Goal: Information Seeking & Learning: Find specific fact

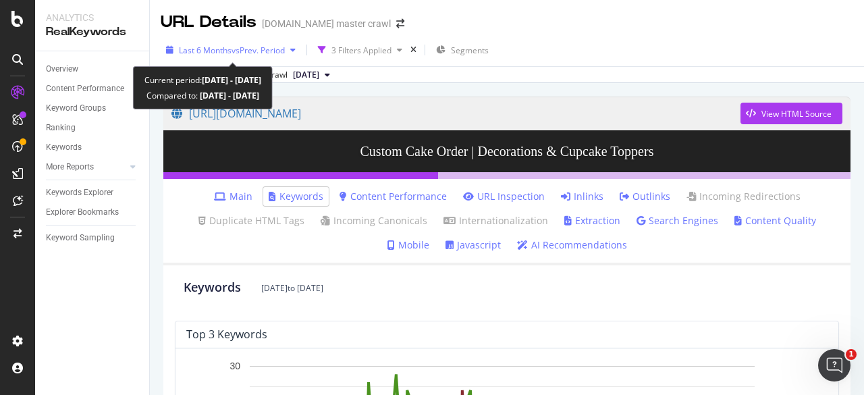
click at [279, 53] on span "vs Prev. Period" at bounding box center [258, 50] width 53 height 11
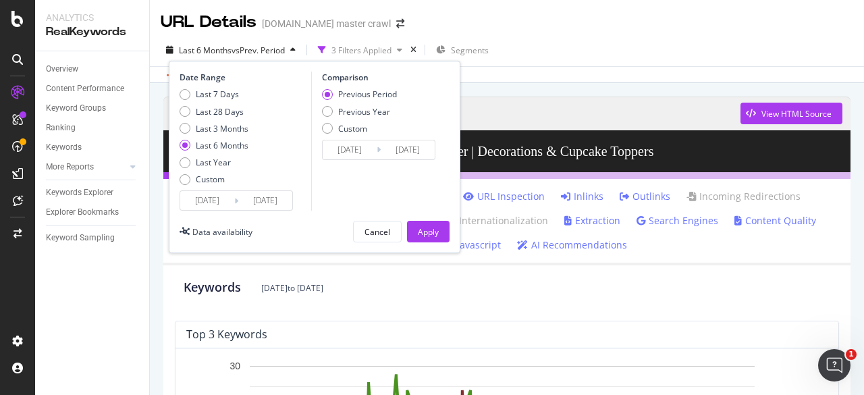
click at [419, 277] on div "Keywords Mar. 16, 2025 to Sep. 15, 2025" at bounding box center [506, 287] width 667 height 45
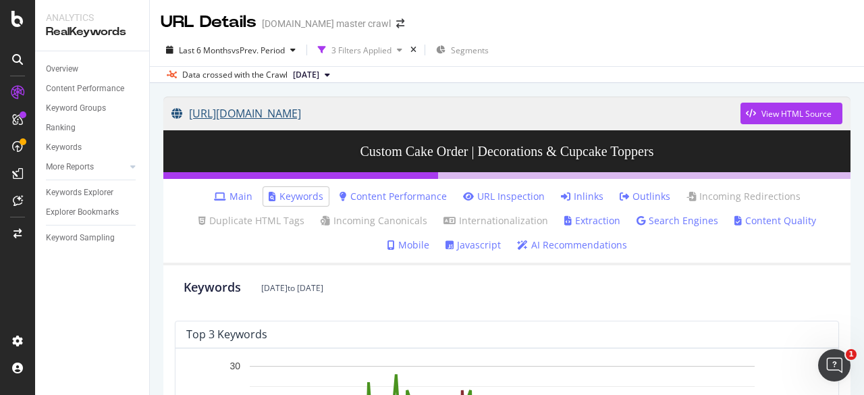
click at [335, 113] on link "[URL][DOMAIN_NAME]" at bounding box center [455, 114] width 569 height 34
click at [237, 197] on link "Main" at bounding box center [233, 197] width 38 height 14
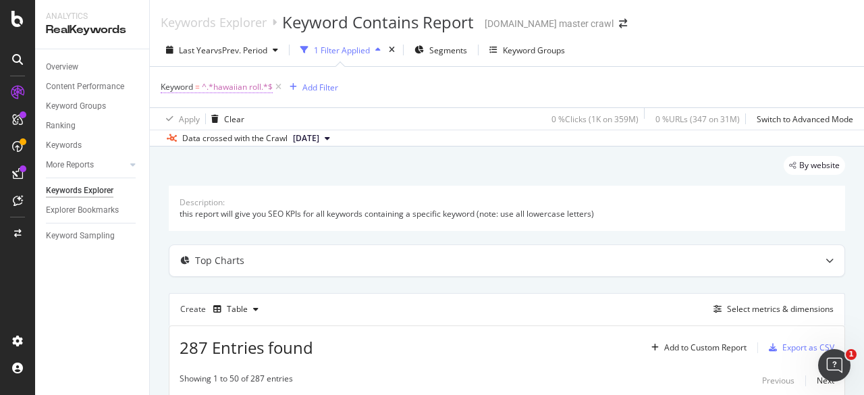
click at [254, 88] on span "^.*hawaiian roll.*$" at bounding box center [237, 87] width 71 height 19
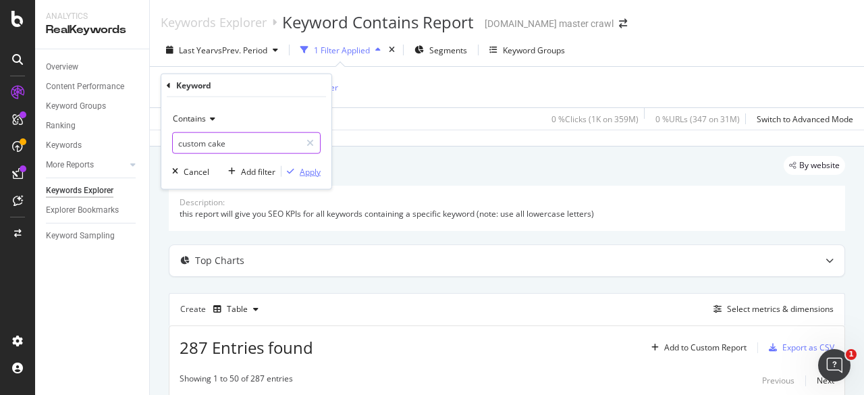
type input "custom cake"
click at [309, 173] on div "Apply" at bounding box center [310, 170] width 21 height 11
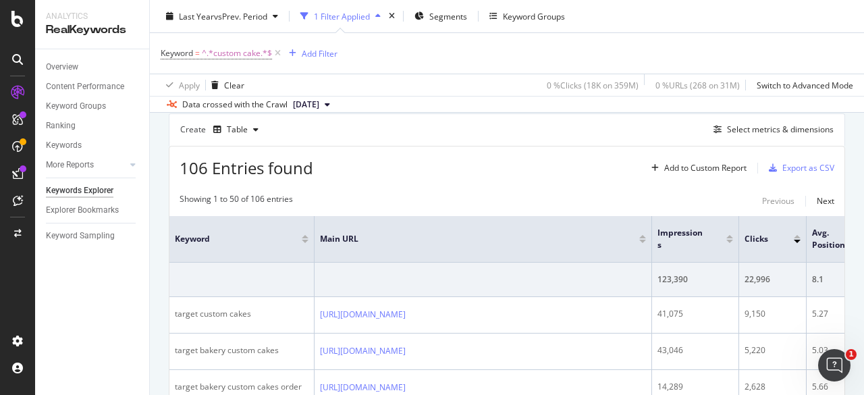
scroll to position [180, 0]
click at [729, 241] on div "Impressions" at bounding box center [695, 238] width 76 height 24
click at [729, 237] on div at bounding box center [729, 238] width 7 height 8
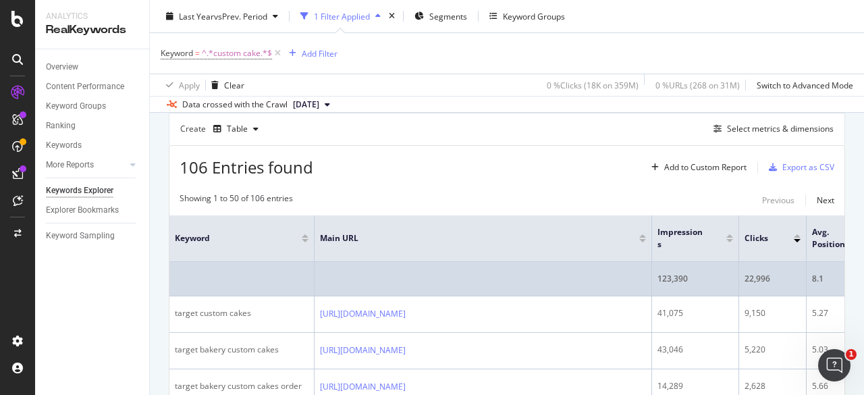
click at [684, 290] on td "123,390" at bounding box center [695, 279] width 87 height 34
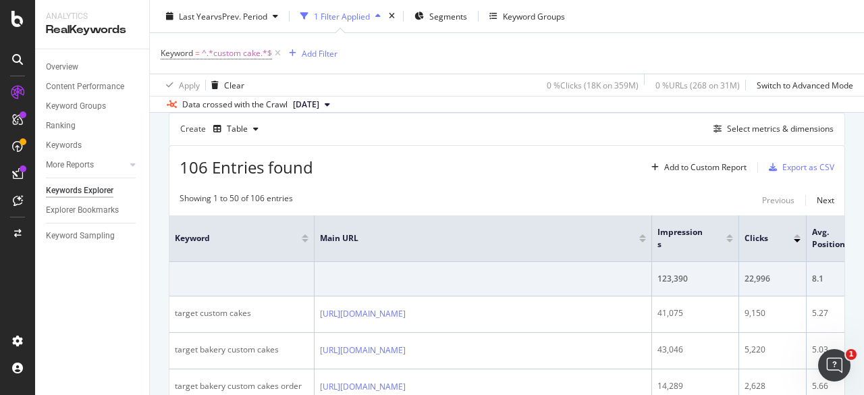
click at [730, 236] on div at bounding box center [729, 238] width 7 height 8
click at [727, 241] on div "Impressions" at bounding box center [695, 238] width 76 height 24
click at [729, 240] on div at bounding box center [729, 240] width 7 height 3
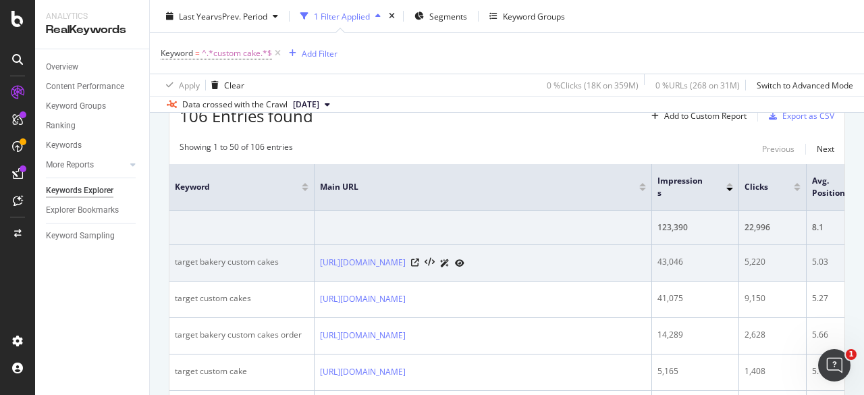
scroll to position [235, 0]
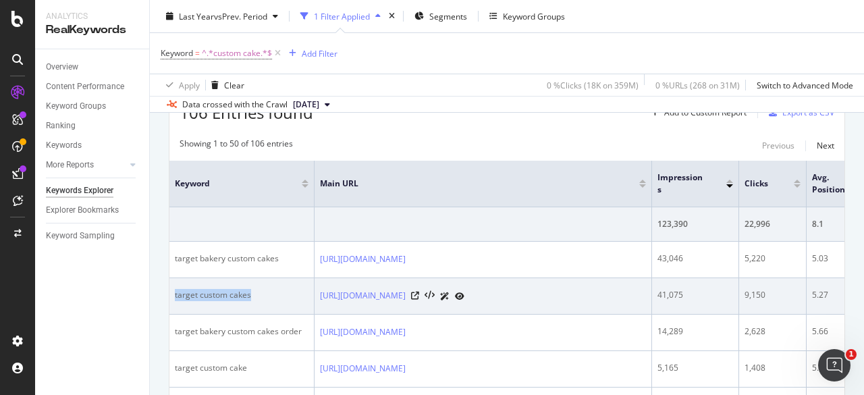
drag, startPoint x: 254, startPoint y: 294, endPoint x: 173, endPoint y: 294, distance: 80.3
click at [173, 294] on td "target custom cakes" at bounding box center [241, 296] width 145 height 36
copy div "target custom cakes"
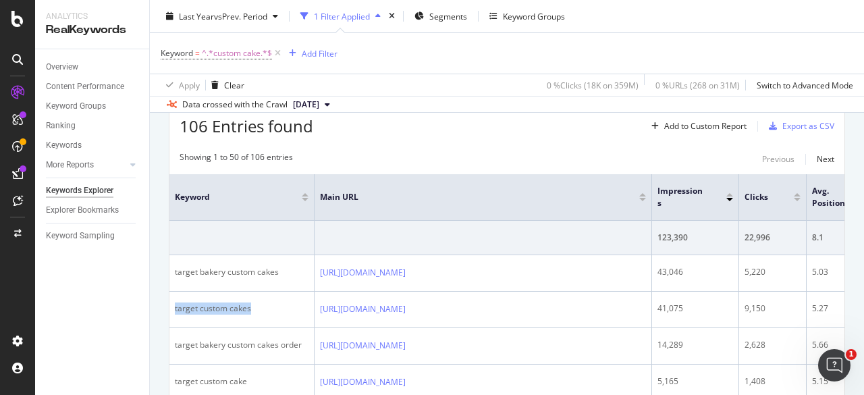
scroll to position [205, 0]
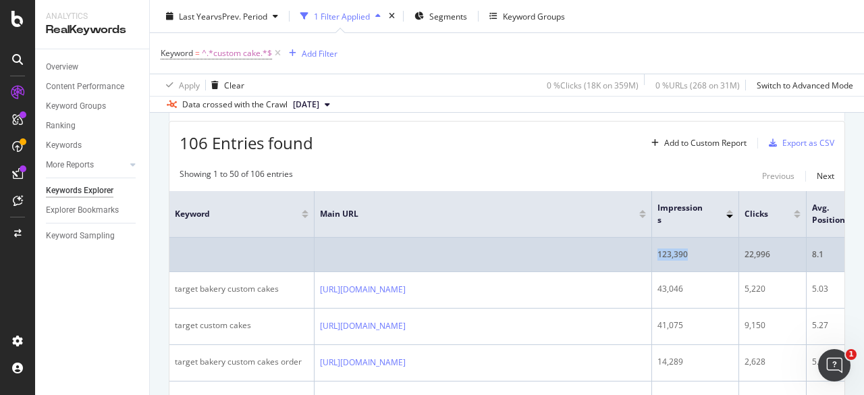
drag, startPoint x: 695, startPoint y: 256, endPoint x: 656, endPoint y: 256, distance: 38.5
click at [656, 256] on td "123,390" at bounding box center [695, 255] width 87 height 34
copy div "123,390"
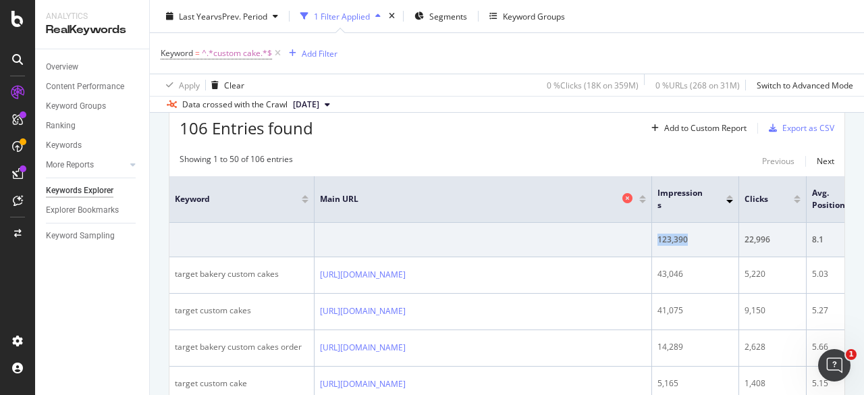
scroll to position [220, 0]
click at [497, 159] on div "Showing 1 to 50 of 106 entries Previous Next" at bounding box center [506, 161] width 675 height 16
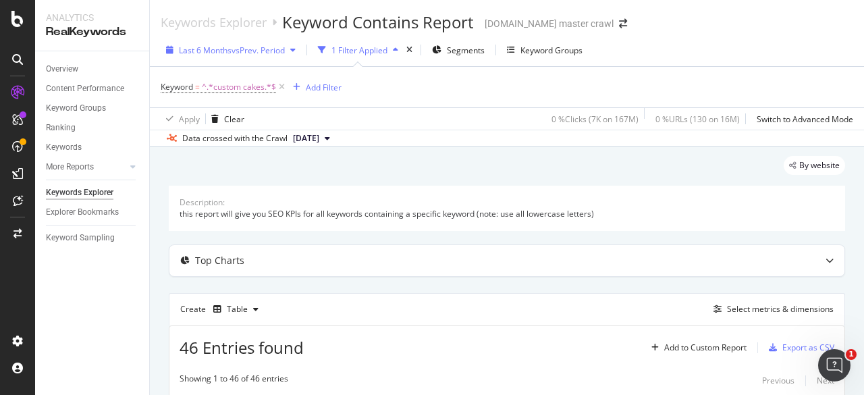
scroll to position [203, 0]
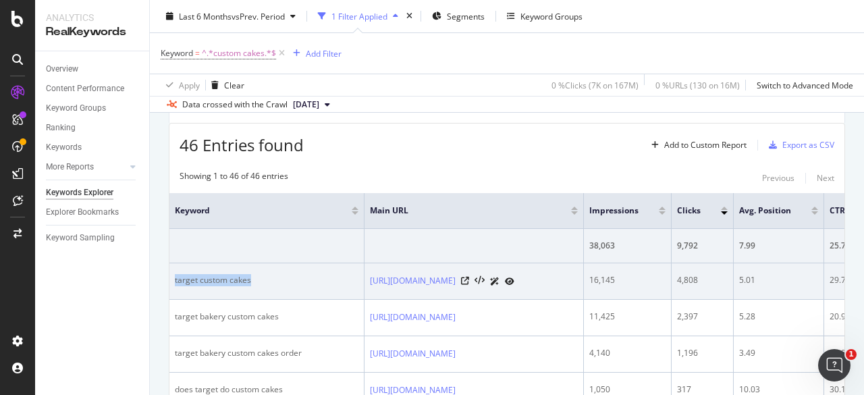
drag, startPoint x: 251, startPoint y: 281, endPoint x: 172, endPoint y: 282, distance: 79.0
click at [172, 282] on td "target custom cakes" at bounding box center [266, 281] width 195 height 36
copy div "target custom cakes"
